Goal: Task Accomplishment & Management: Manage account settings

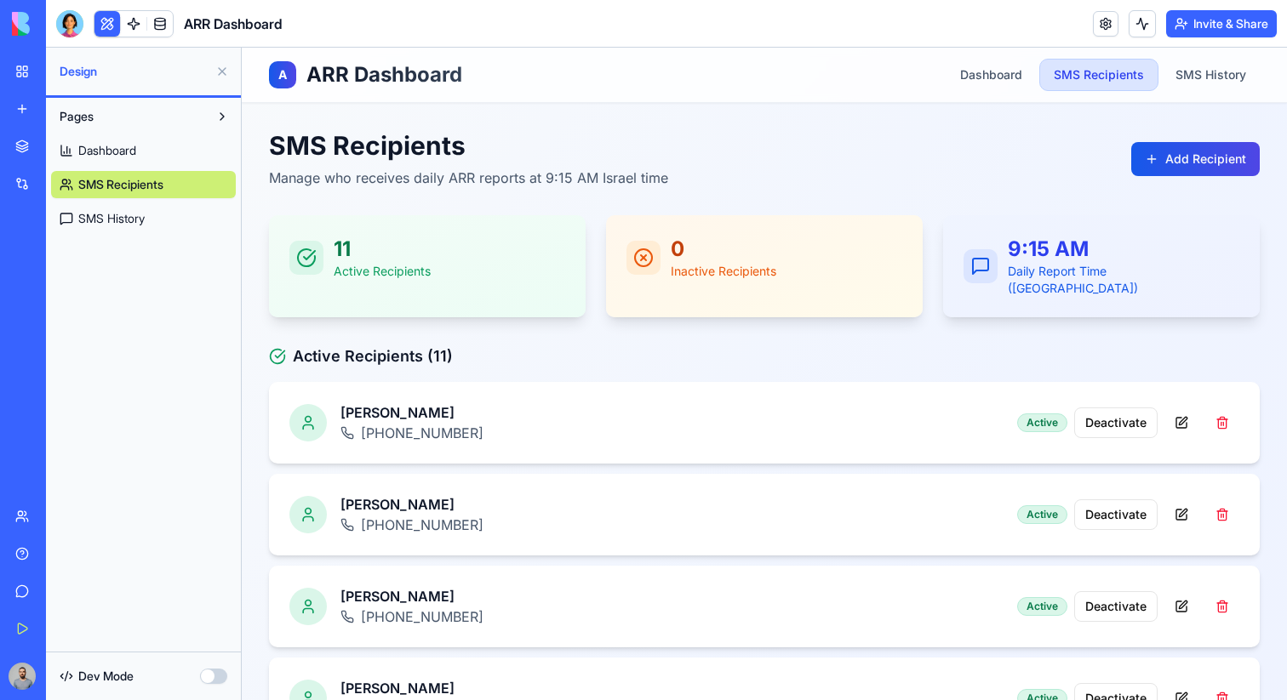
click at [30, 61] on link "My Workspace" at bounding box center [39, 71] width 68 height 34
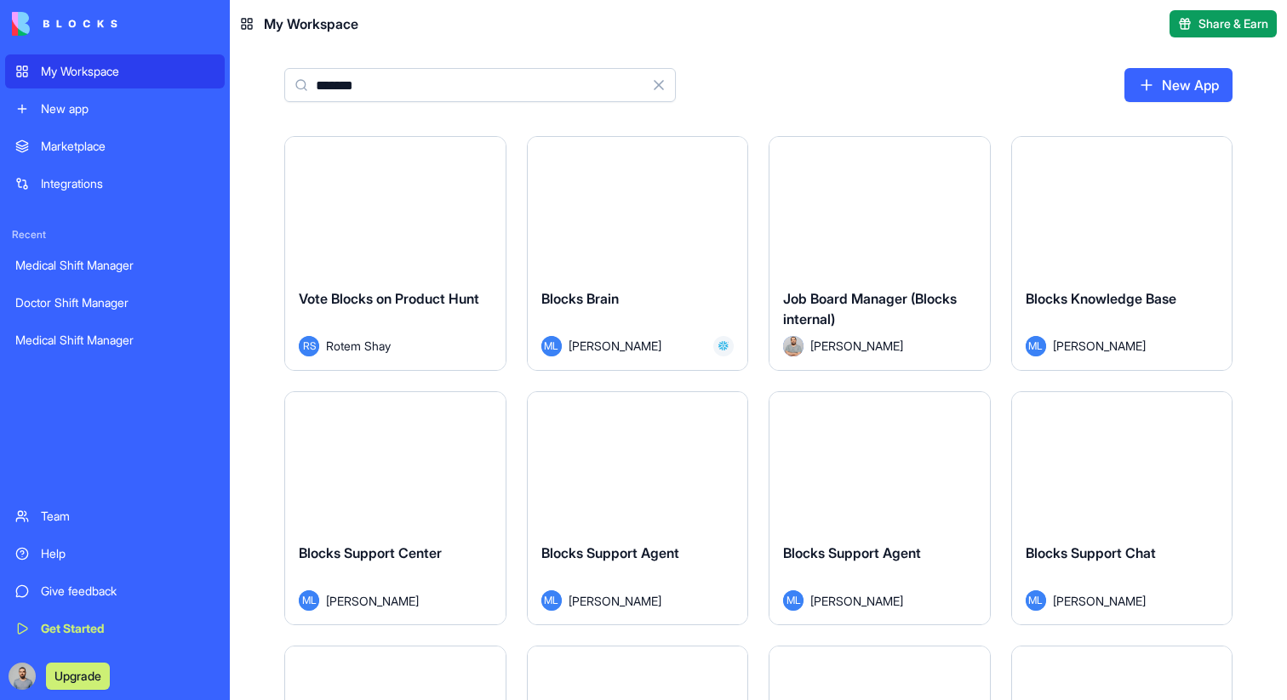
type input "******"
click at [732, 227] on div "Launch" at bounding box center [638, 206] width 220 height 138
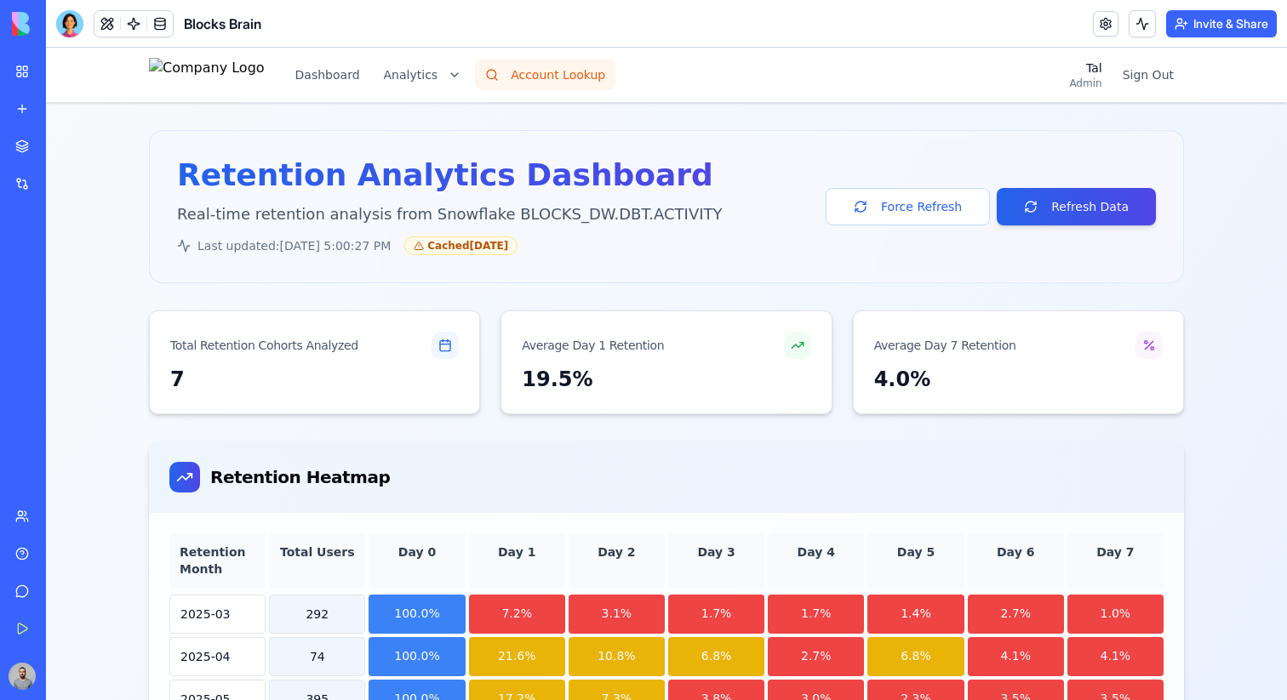
click at [615, 76] on button "Account Lookup" at bounding box center [545, 75] width 140 height 31
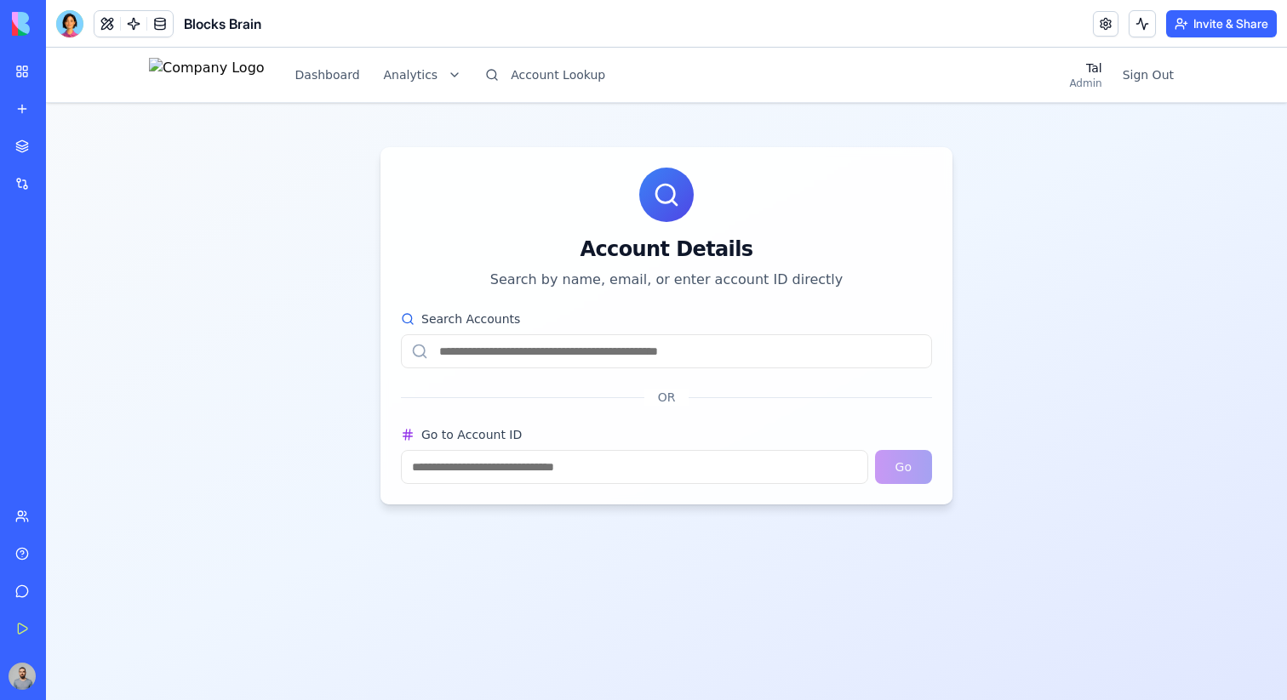
click at [604, 477] on input "Go to Account ID" at bounding box center [634, 467] width 467 height 34
click at [620, 361] on input "Search Accounts" at bounding box center [666, 351] width 531 height 34
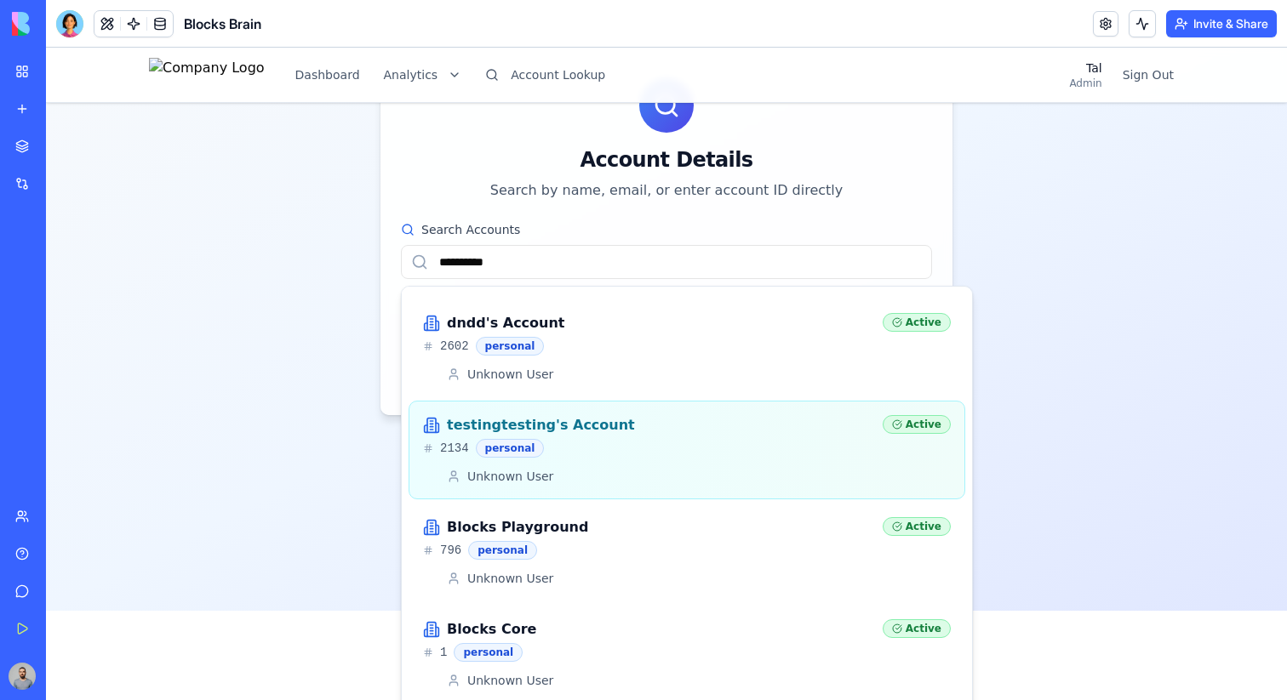
scroll to position [100, 0]
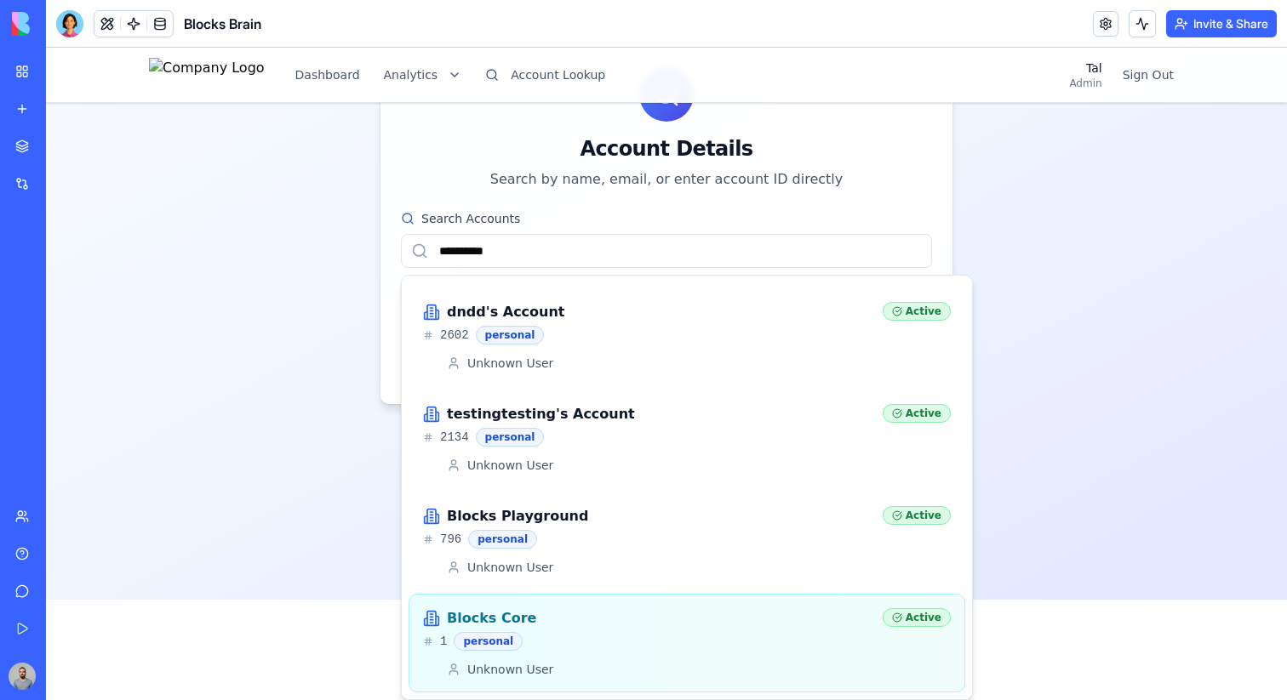
type input "**********"
click at [813, 627] on div "Blocks Core" at bounding box center [646, 618] width 446 height 20
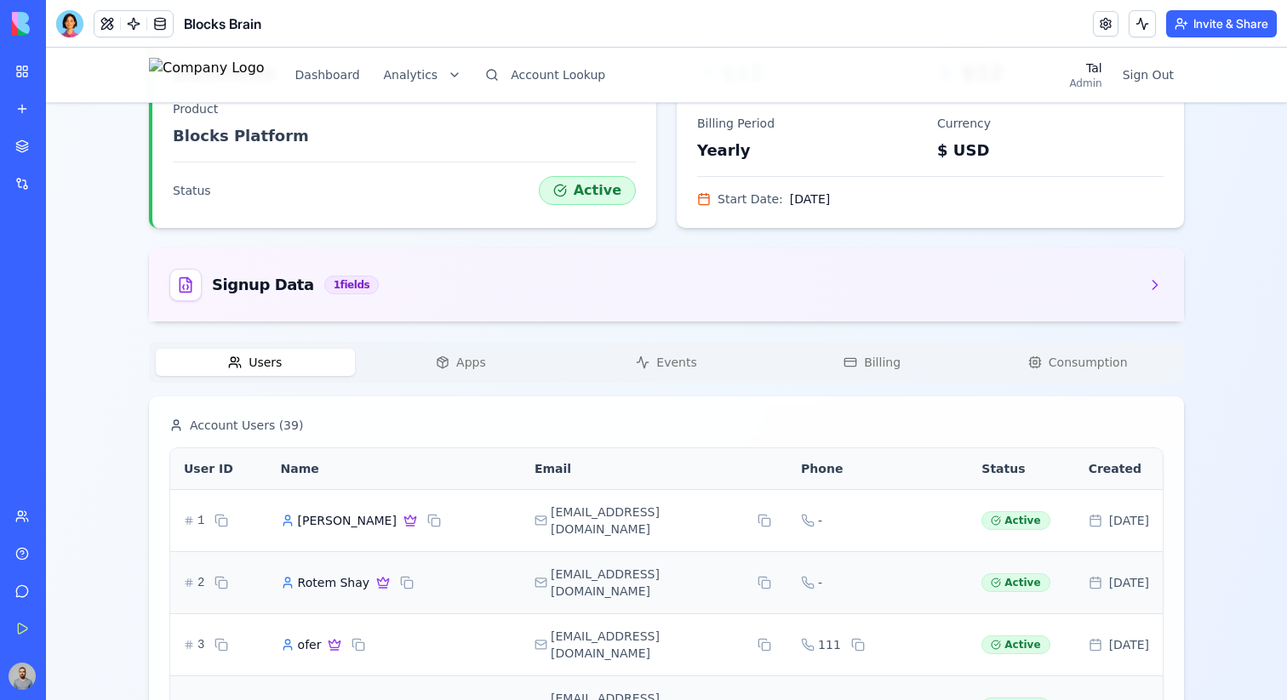
scroll to position [306, 0]
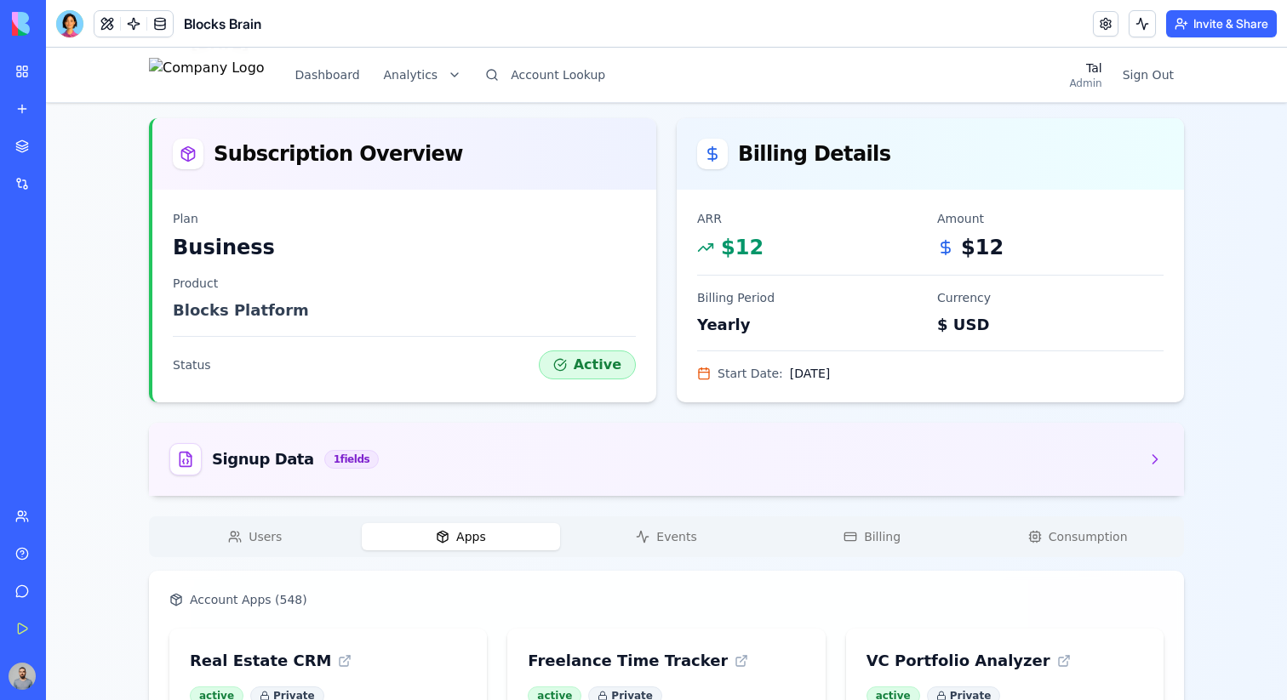
click at [669, 531] on span "Events" at bounding box center [676, 536] width 40 height 17
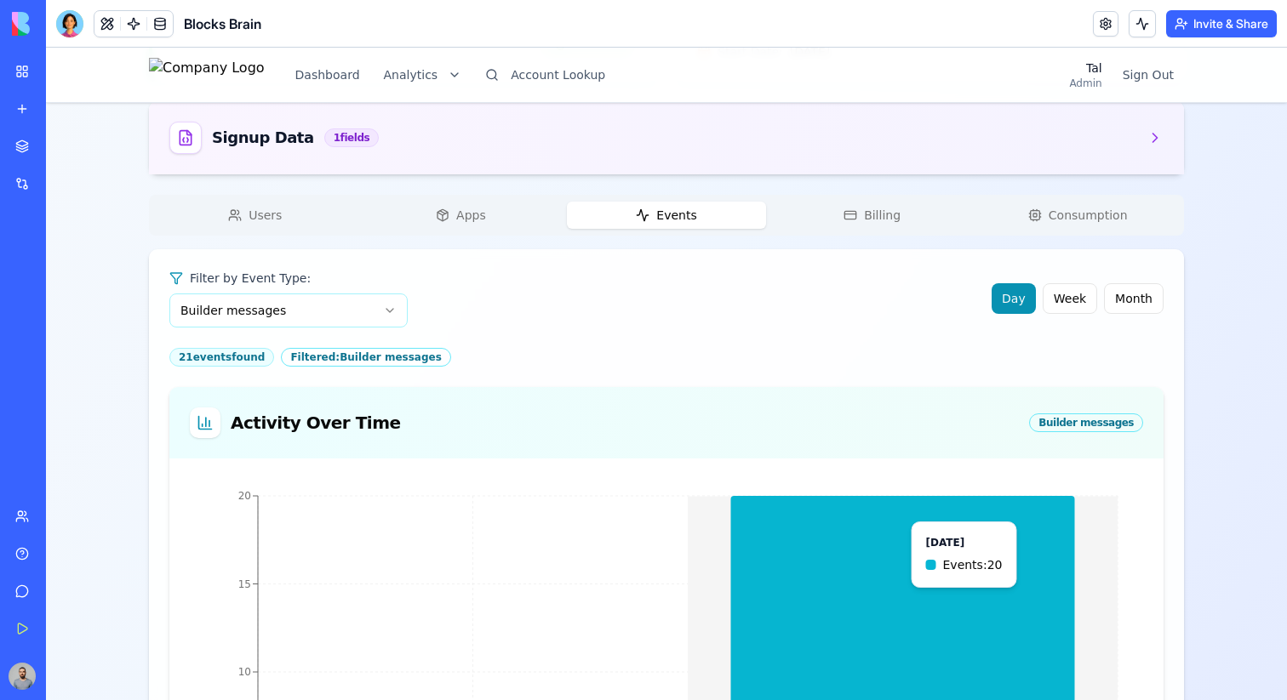
scroll to position [383, 0]
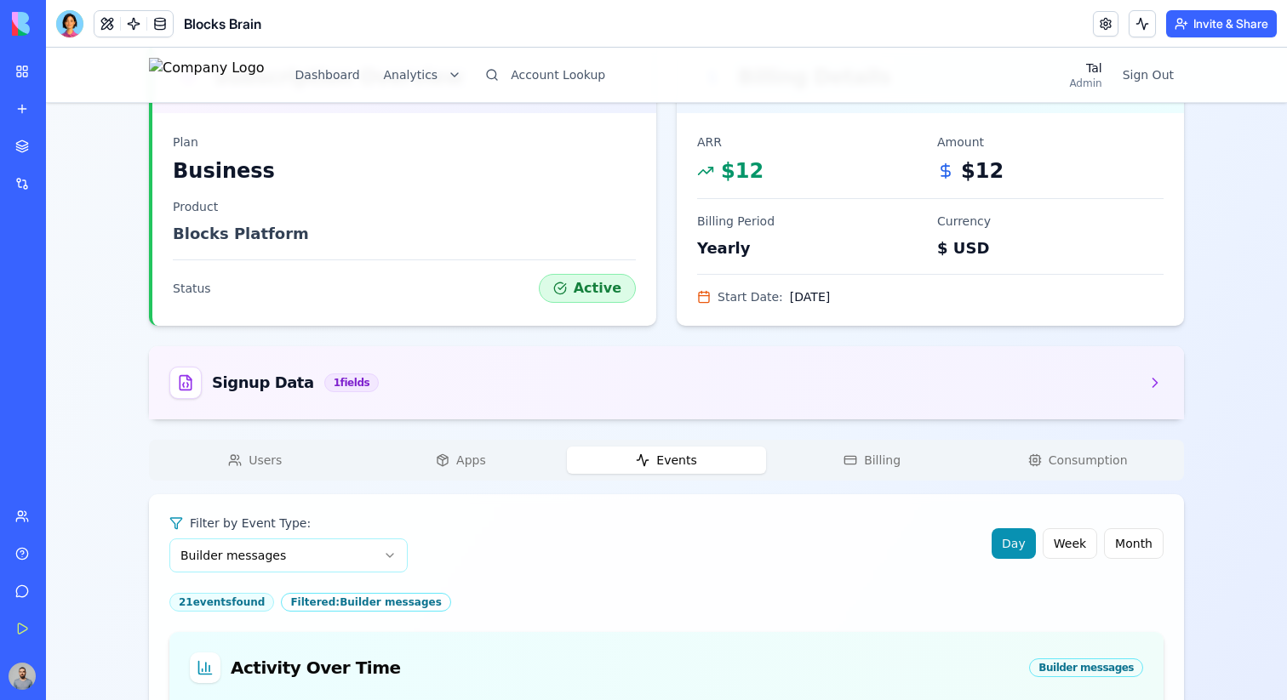
click at [887, 474] on div "Users Apps Events Billing Consumption" at bounding box center [666, 460] width 1035 height 41
click at [893, 460] on span "Billing" at bounding box center [882, 460] width 37 height 17
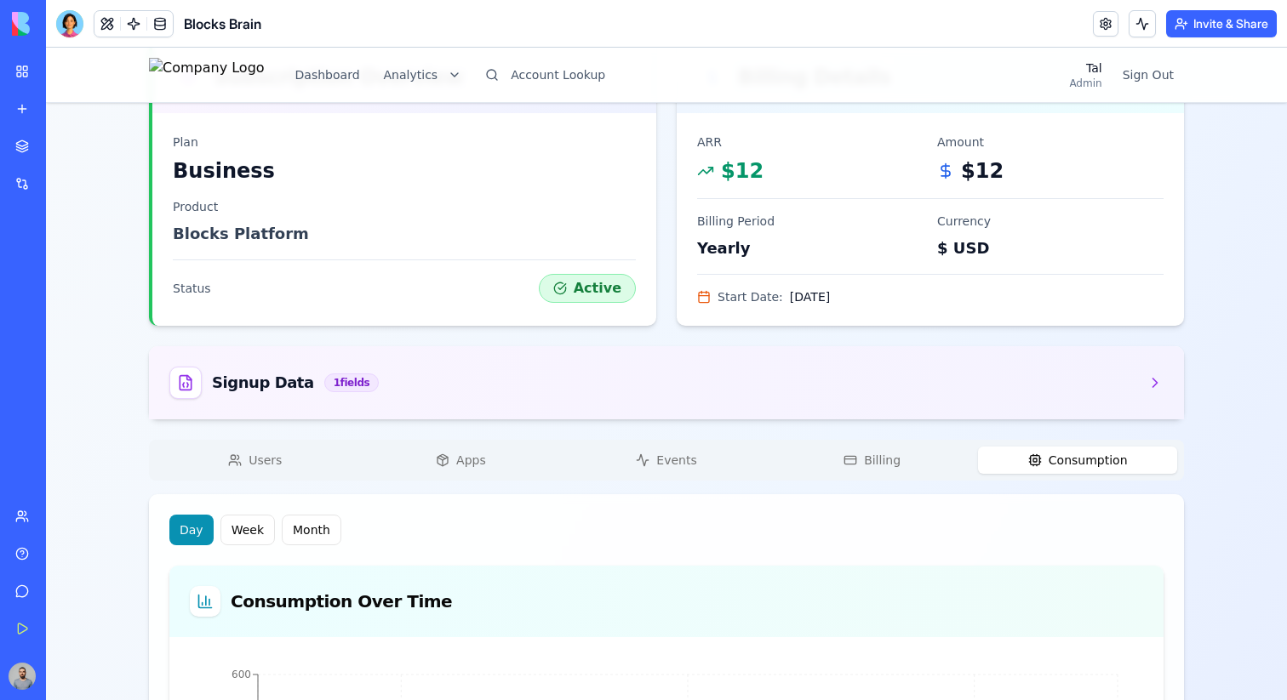
click at [1063, 453] on span "Consumption" at bounding box center [1087, 460] width 79 height 17
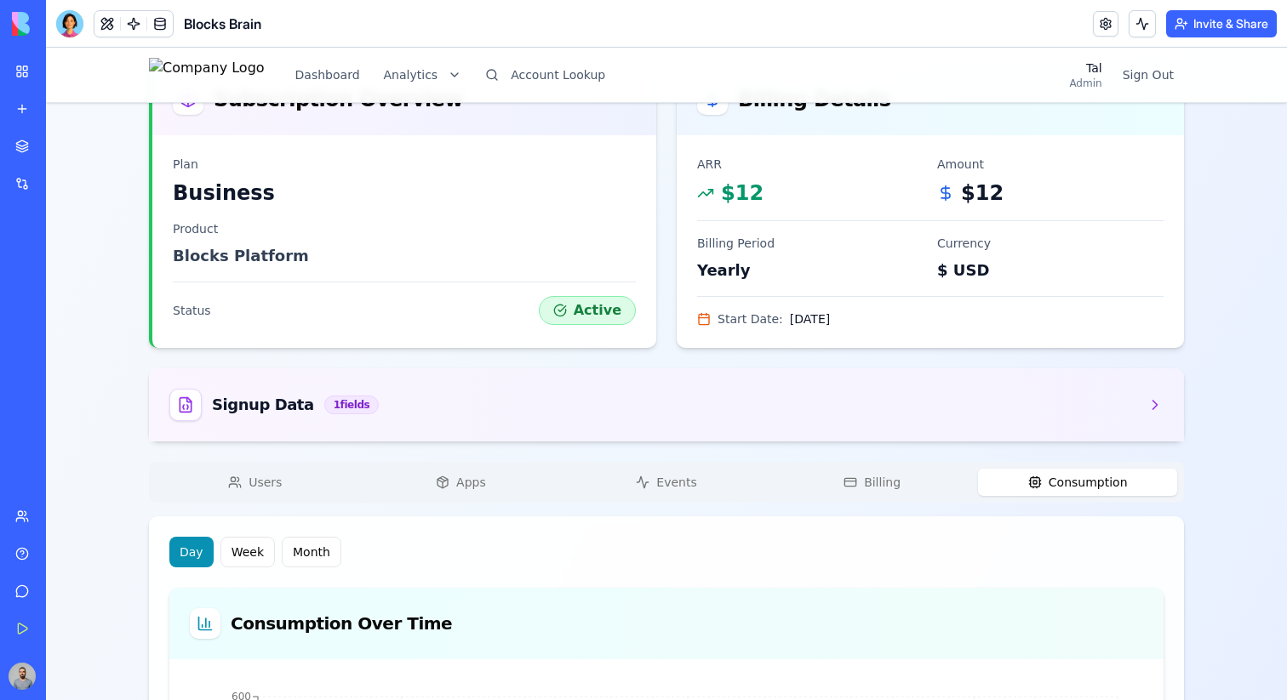
scroll to position [0, 0]
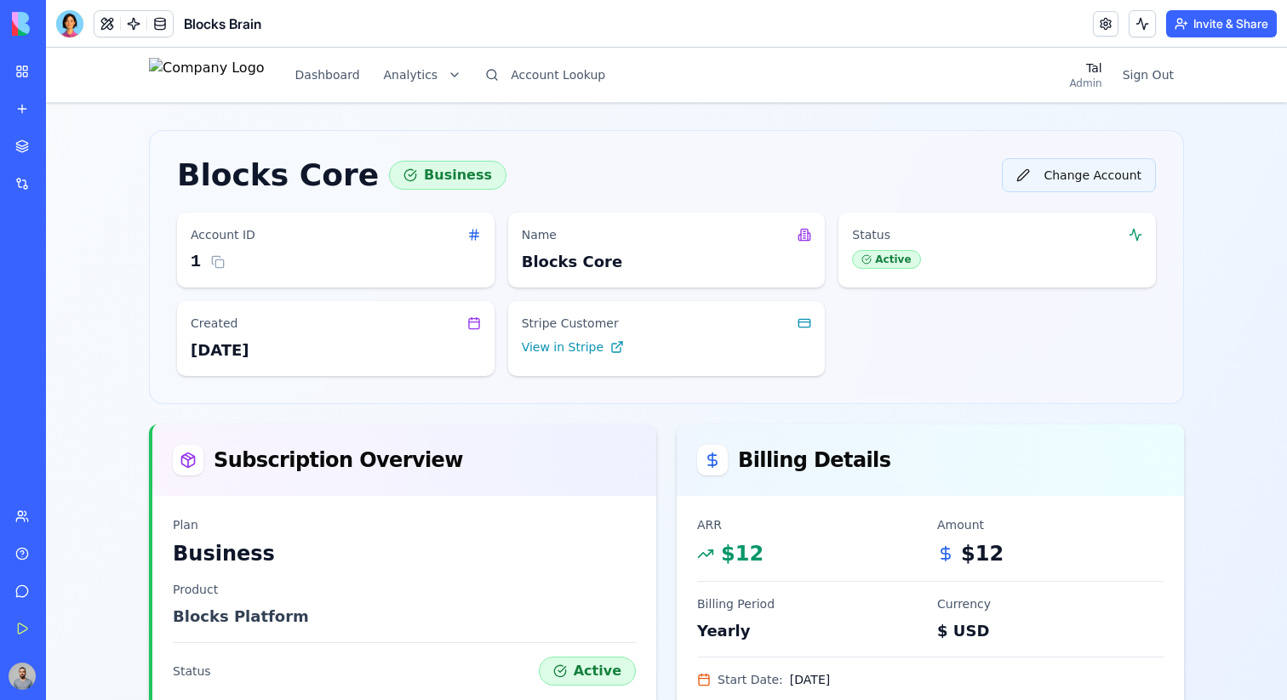
click at [1034, 170] on button "Change Account" at bounding box center [1079, 175] width 154 height 34
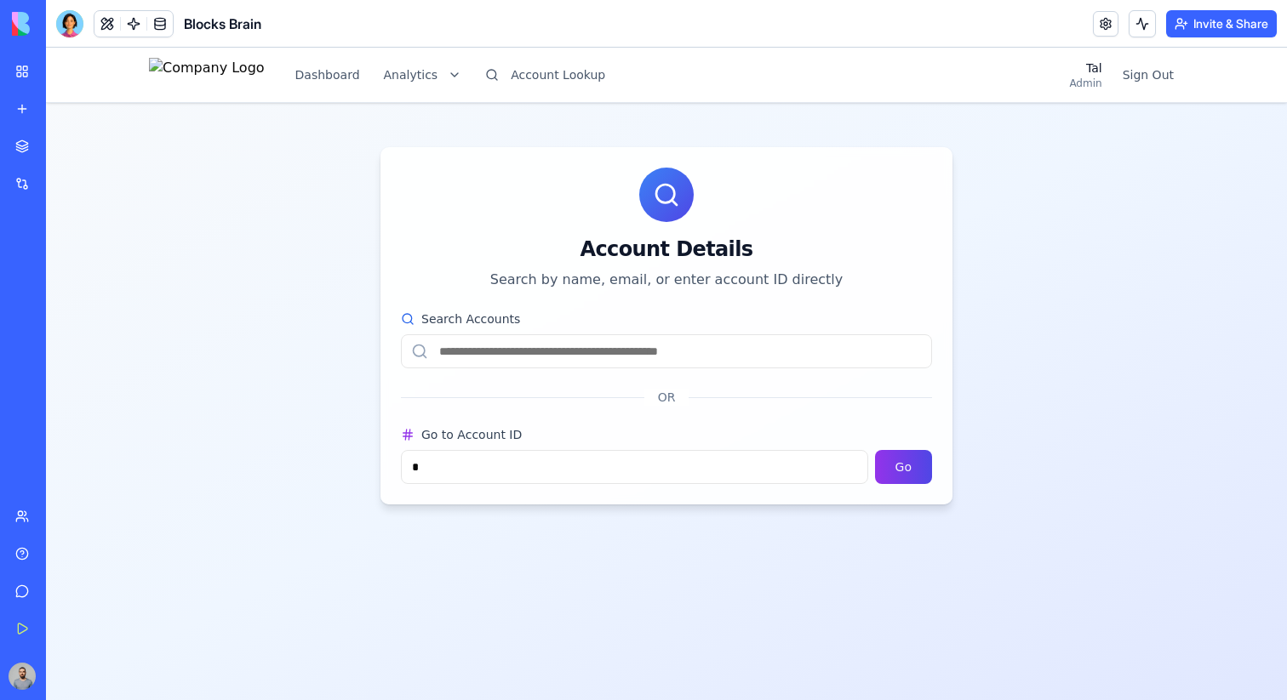
click at [500, 464] on input "*" at bounding box center [634, 467] width 467 height 34
type input "****"
click at [892, 476] on button "Go" at bounding box center [903, 467] width 57 height 34
